Goal: Connect with others: Connect with others

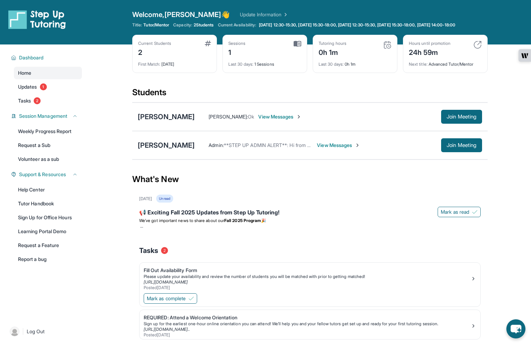
click at [330, 149] on span "View Messages" at bounding box center [338, 145] width 43 height 7
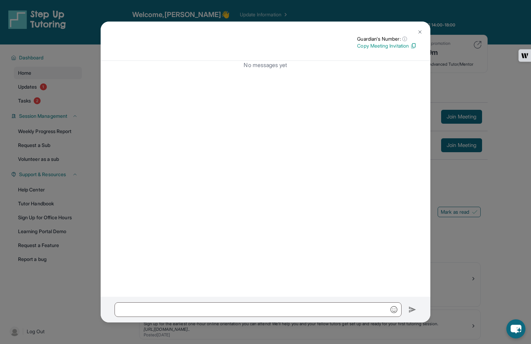
click at [421, 32] on img at bounding box center [420, 32] width 6 height 6
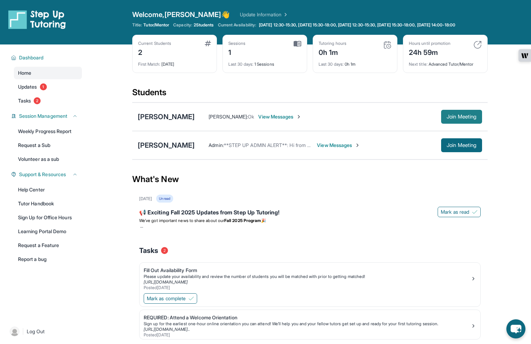
click at [461, 119] on span "Join Meeting" at bounding box center [462, 117] width 30 height 4
click at [171, 121] on div "[PERSON_NAME]" at bounding box center [166, 117] width 57 height 10
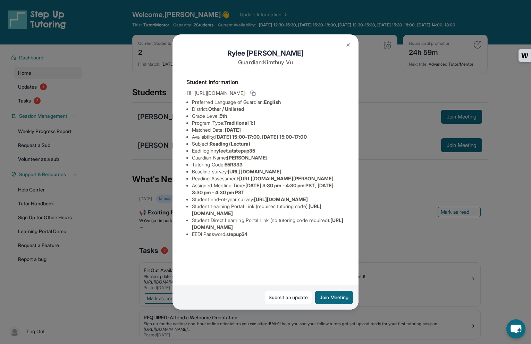
click at [410, 192] on div "Rylee Truong Guardian: Kimthuy Vu Student Information https://student-portal.st…" at bounding box center [265, 172] width 531 height 344
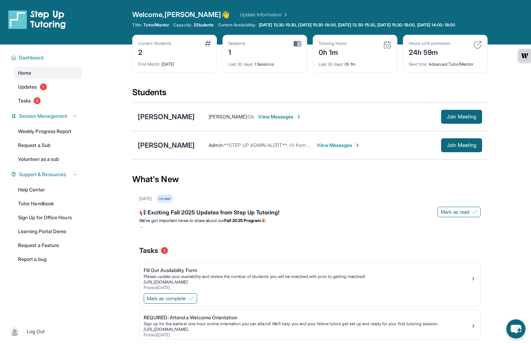
click at [317, 149] on span "View Messages" at bounding box center [338, 145] width 43 height 7
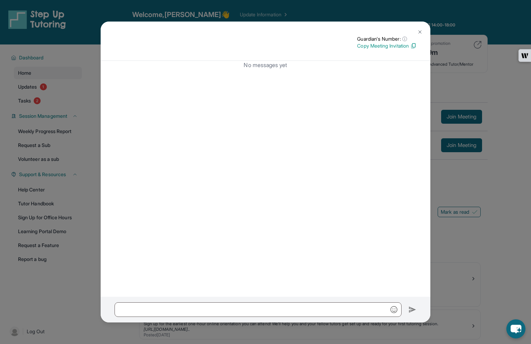
click at [421, 34] on img at bounding box center [420, 32] width 6 height 6
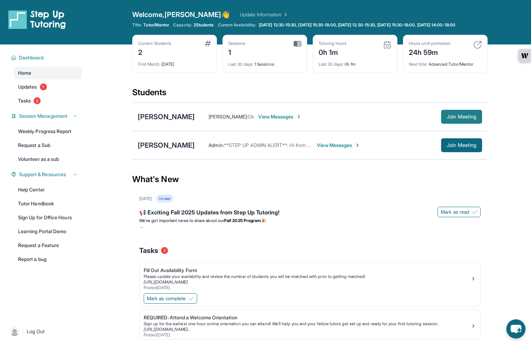
click at [457, 119] on span "Join Meeting" at bounding box center [462, 117] width 30 height 4
